Goal: Find specific page/section: Find specific page/section

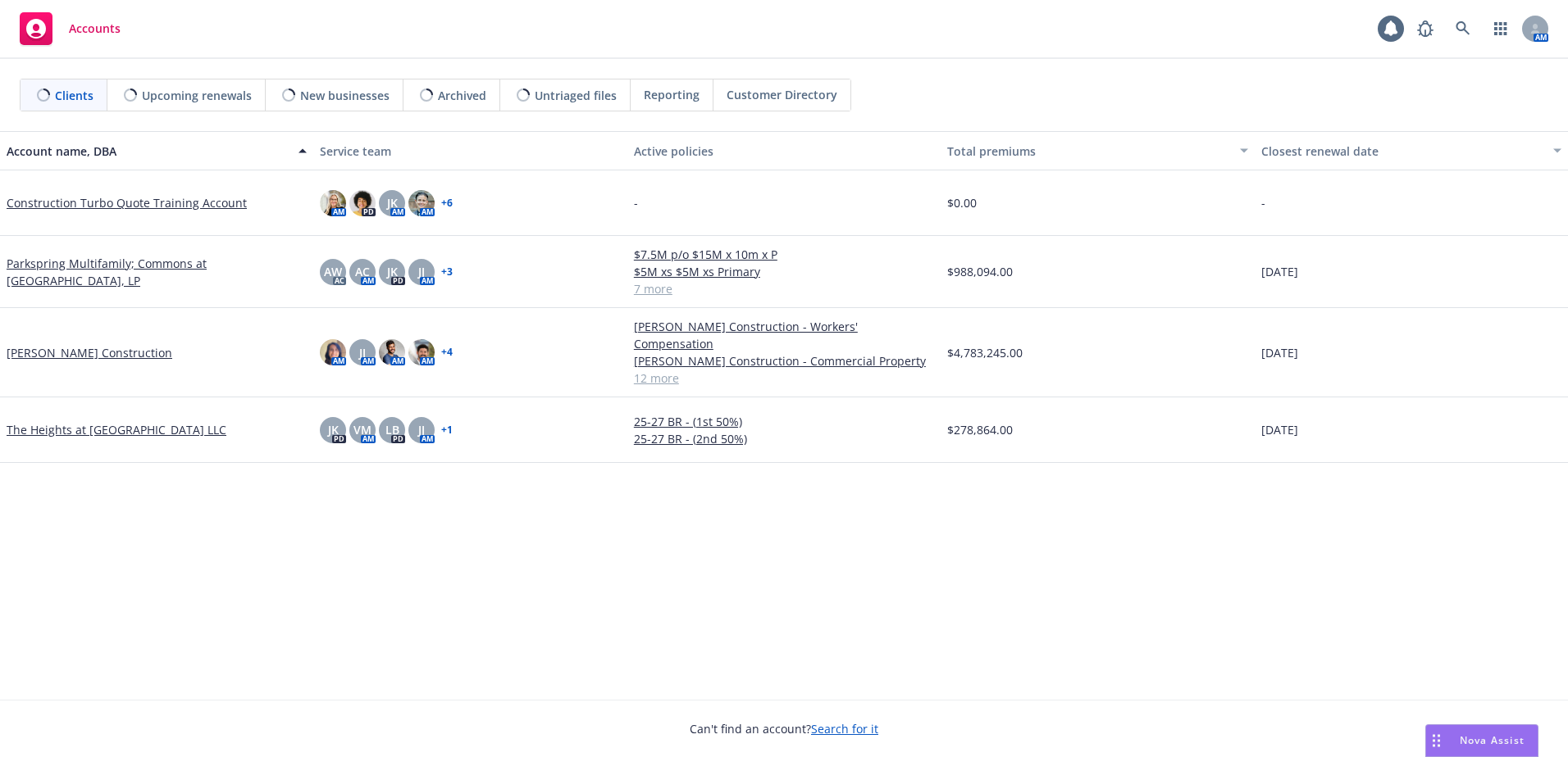
click at [674, 102] on span "Reporting" at bounding box center [671, 94] width 56 height 17
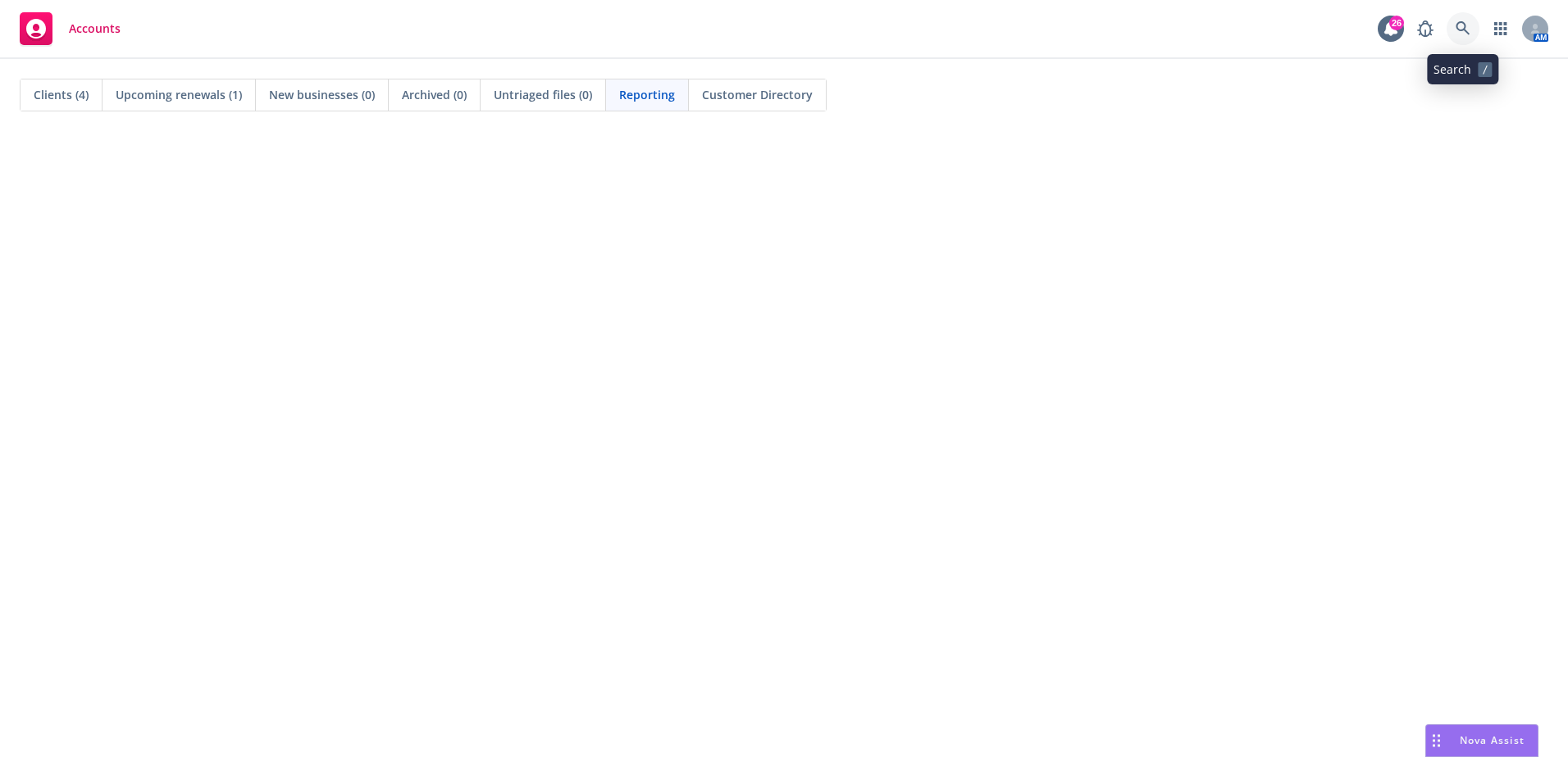
click at [1464, 27] on icon at bounding box center [1463, 29] width 15 height 15
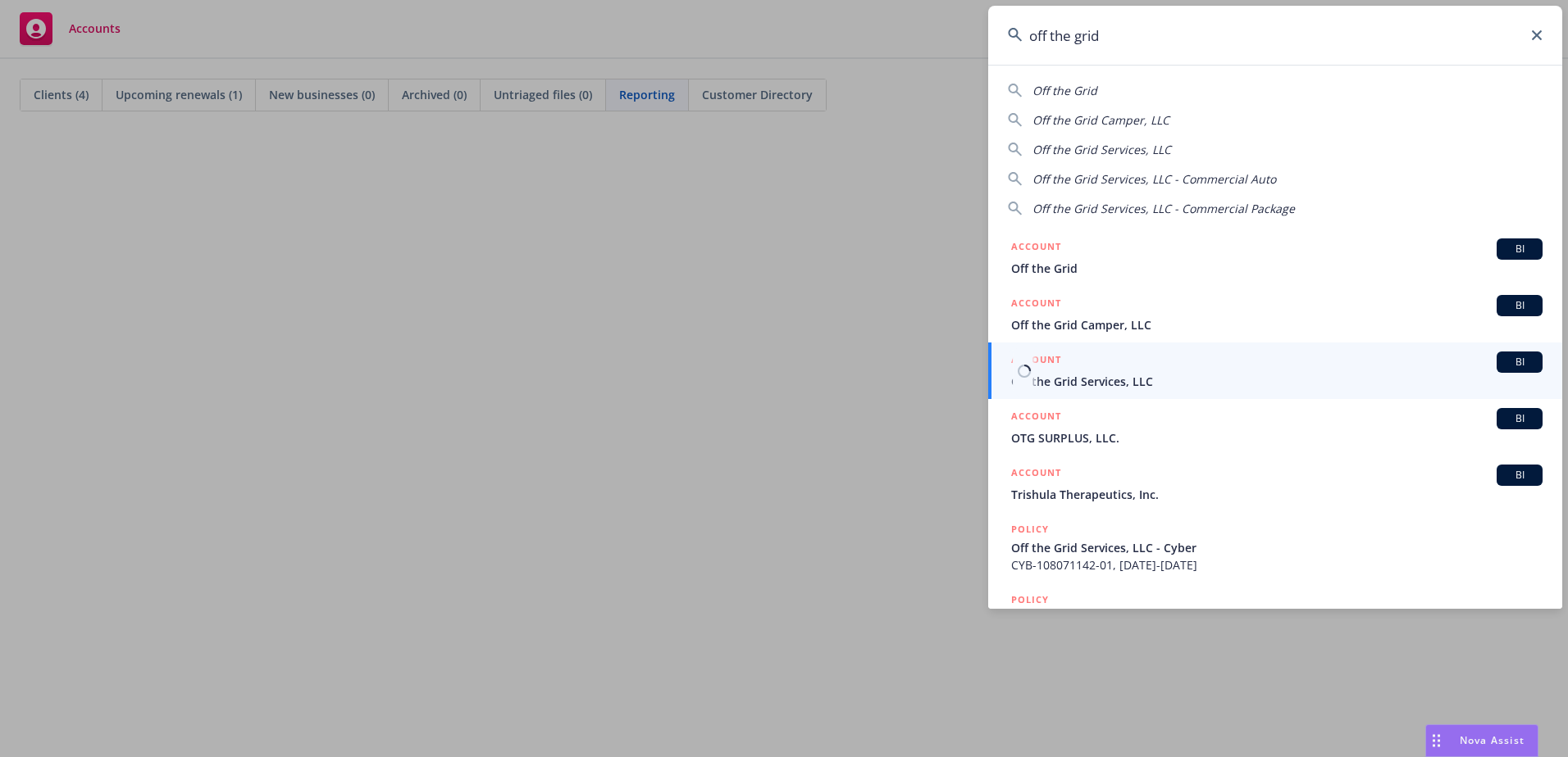
type input "off the grid"
click at [1156, 384] on span "Off the Grid Services, LLC" at bounding box center [1277, 381] width 531 height 17
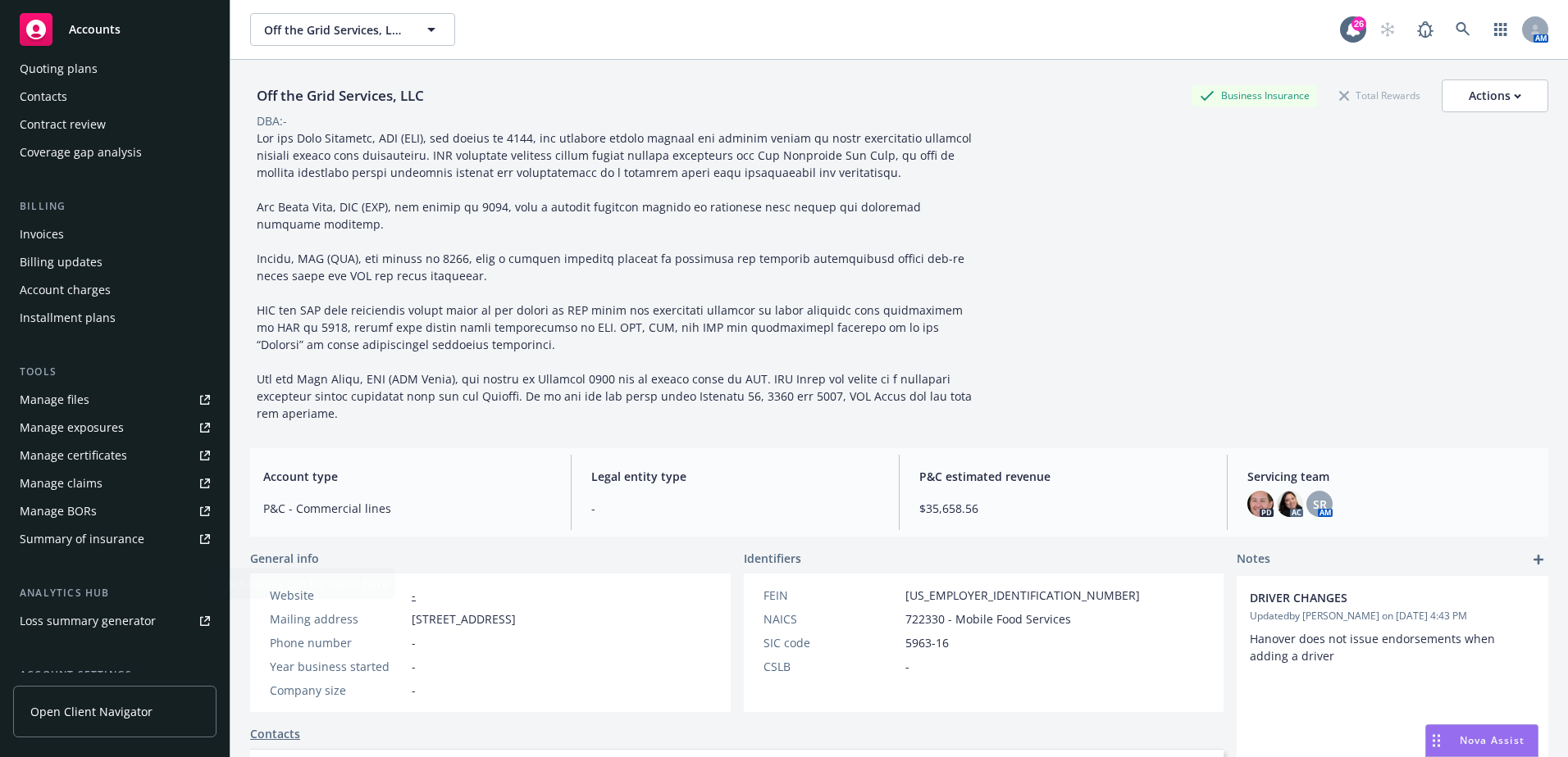
scroll to position [310, 0]
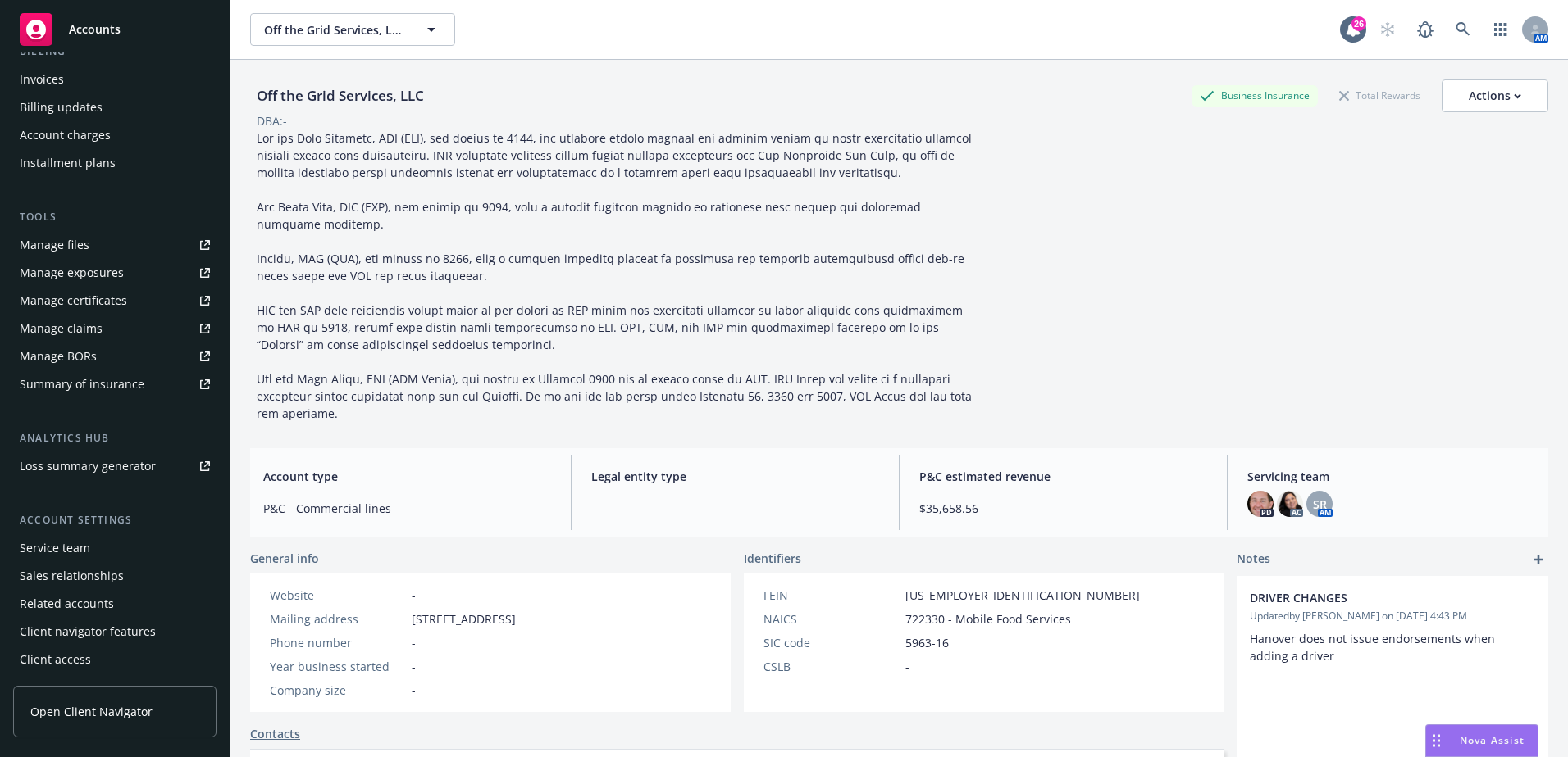
click at [106, 548] on div "Service team" at bounding box center [115, 548] width 191 height 27
